Goal: Transaction & Acquisition: Purchase product/service

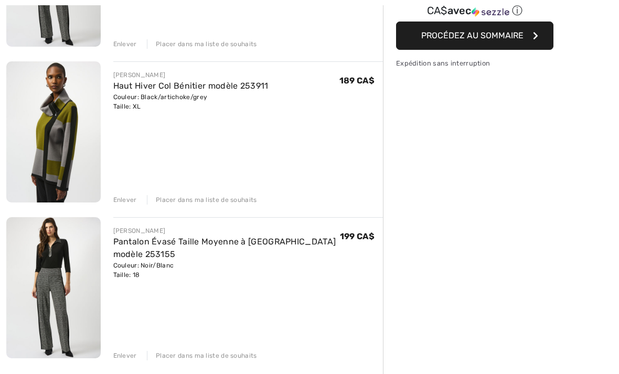
scroll to position [232, 0]
click at [126, 356] on div "Enlever" at bounding box center [125, 355] width 24 height 9
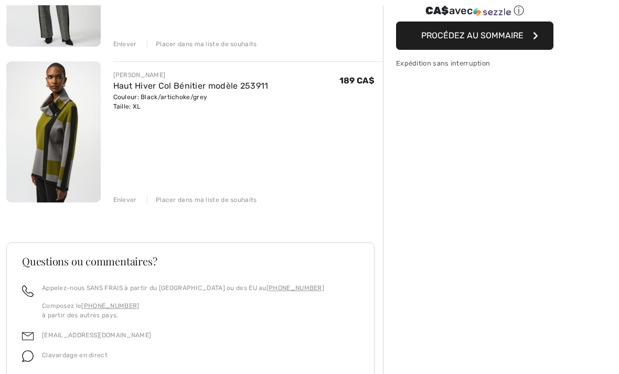
scroll to position [0, 0]
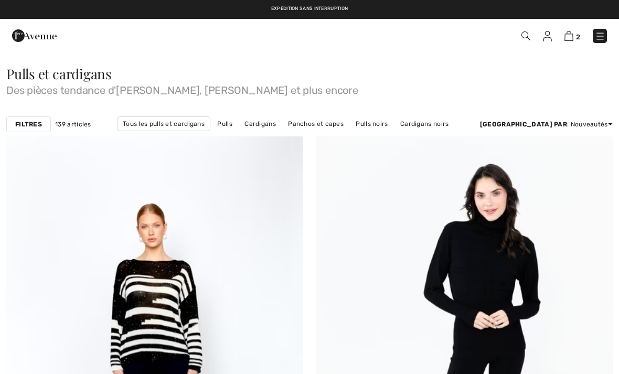
checkbox input "true"
click at [27, 128] on strong "Filtres" at bounding box center [28, 124] width 27 height 9
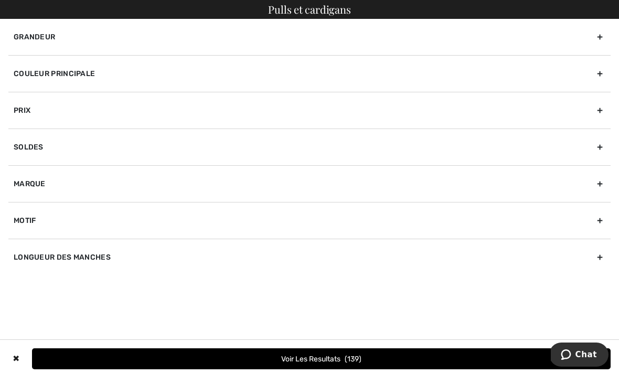
click at [80, 74] on div "Couleur Principale" at bounding box center [309, 73] width 602 height 37
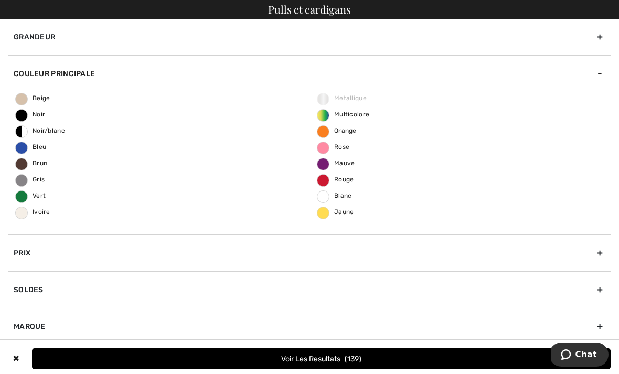
click at [20, 177] on span "Gris" at bounding box center [30, 179] width 29 height 7
click at [0, 0] on input "Gris" at bounding box center [0, 0] width 0 height 0
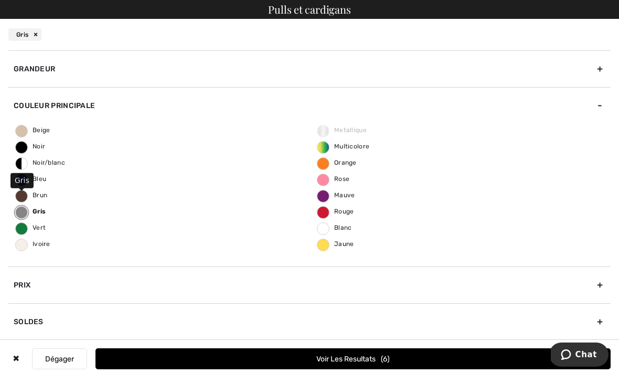
click at [327, 357] on button "Voir les resultats 6" at bounding box center [353, 358] width 515 height 21
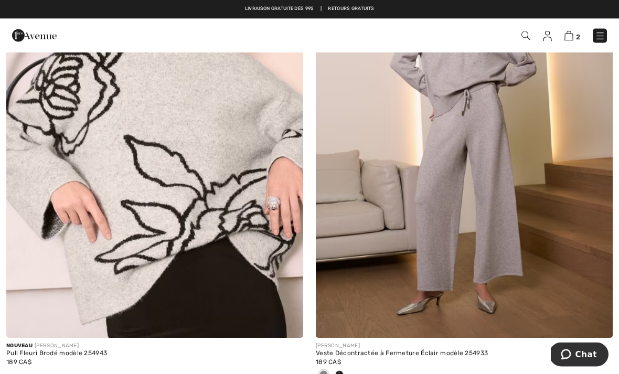
scroll to position [641, 0]
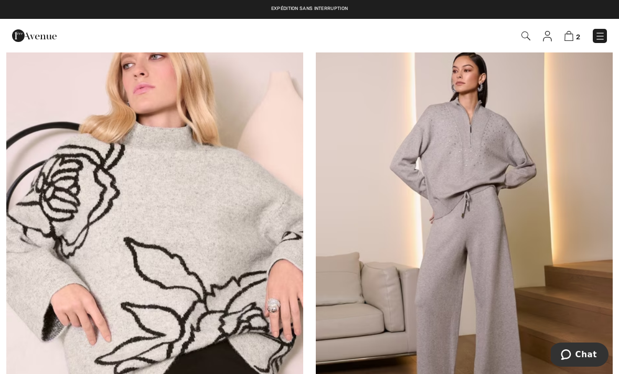
click at [513, 157] on img at bounding box center [464, 217] width 297 height 445
click at [486, 167] on img at bounding box center [464, 217] width 297 height 445
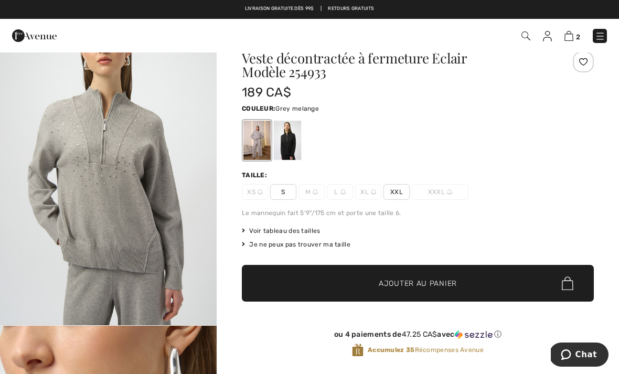
scroll to position [348, 0]
